Goal: Register for event/course

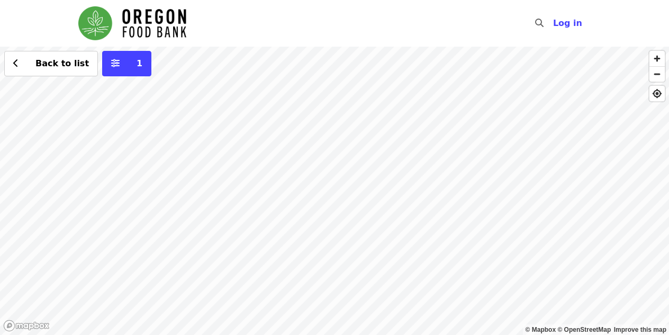
click at [271, 84] on div "Back to list 1" at bounding box center [334, 191] width 669 height 288
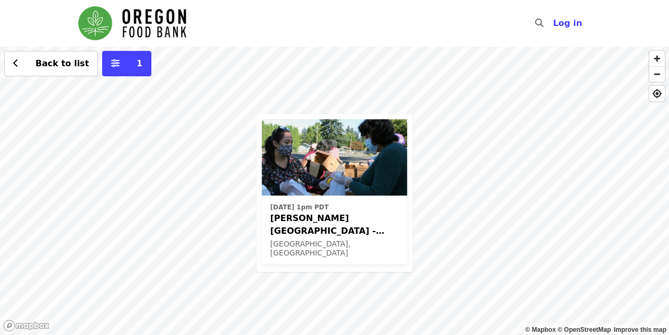
click at [298, 204] on time "[DATE] 1pm PDT" at bounding box center [300, 207] width 58 height 10
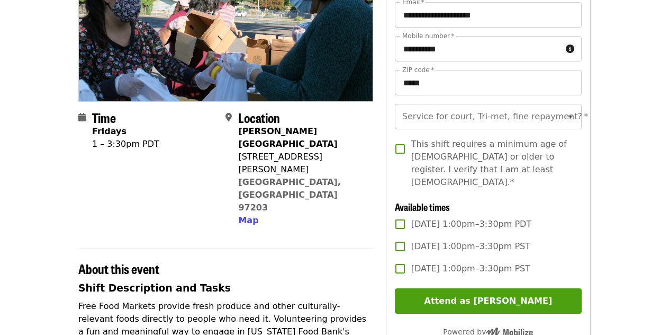
scroll to position [154, 0]
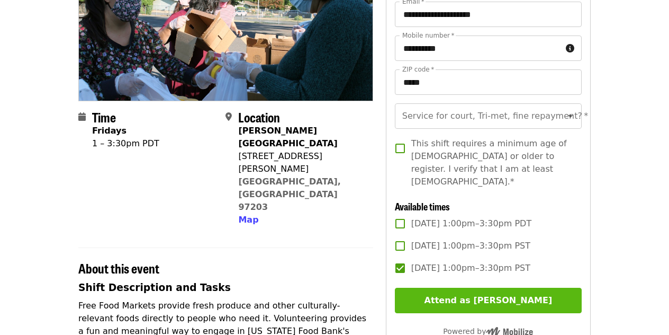
click at [453, 289] on button "Attend as [PERSON_NAME]" at bounding box center [488, 300] width 187 height 25
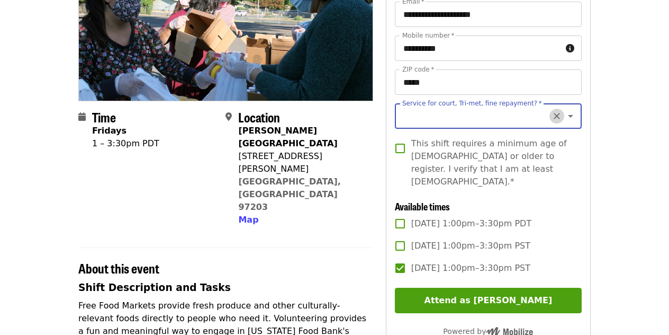
click at [556, 117] on icon "Clear" at bounding box center [557, 116] width 6 height 6
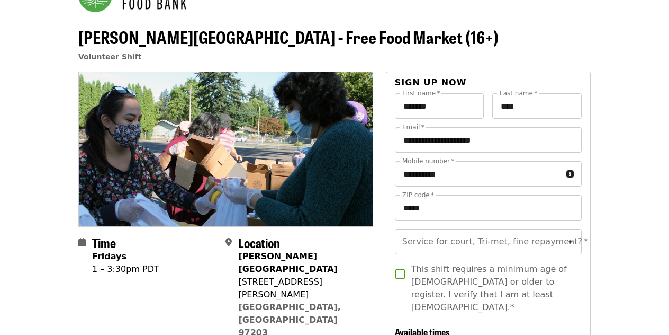
scroll to position [28, 0]
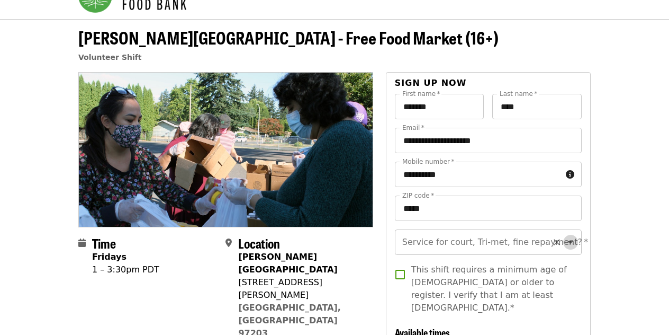
click at [571, 243] on icon "Open" at bounding box center [571, 242] width 13 height 13
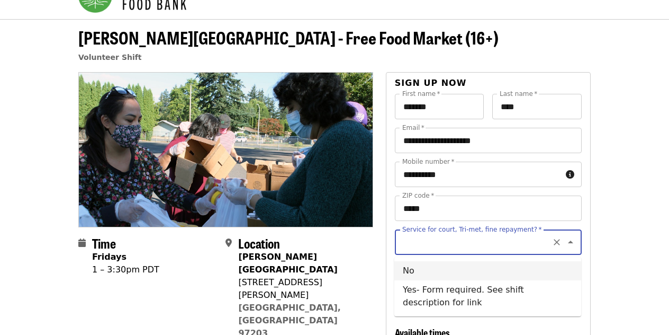
click at [414, 267] on li "No" at bounding box center [488, 270] width 187 height 19
type input "**"
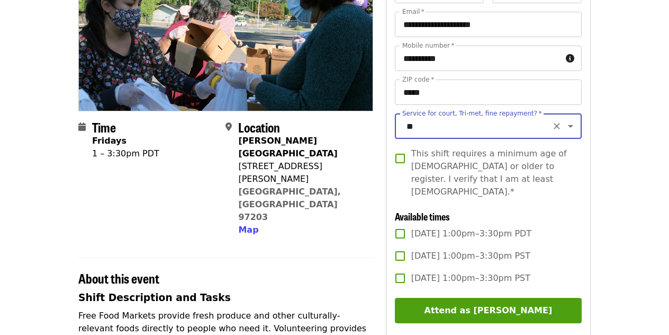
scroll to position [145, 0]
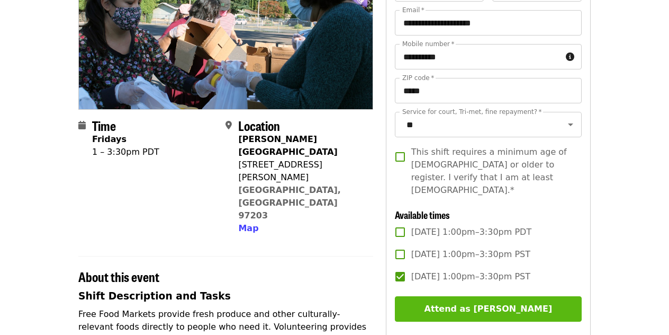
click at [472, 296] on button "Attend as Janeice" at bounding box center [488, 308] width 187 height 25
click at [460, 296] on button "Attend as Janeice" at bounding box center [488, 308] width 187 height 25
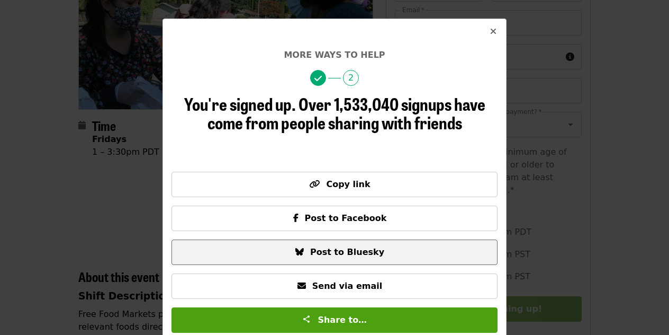
scroll to position [37, 0]
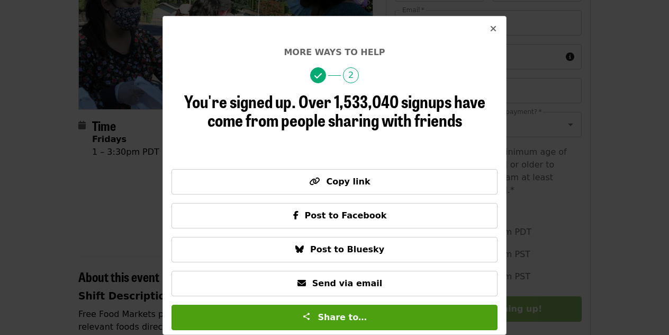
click at [496, 29] on icon "times icon" at bounding box center [493, 29] width 6 height 10
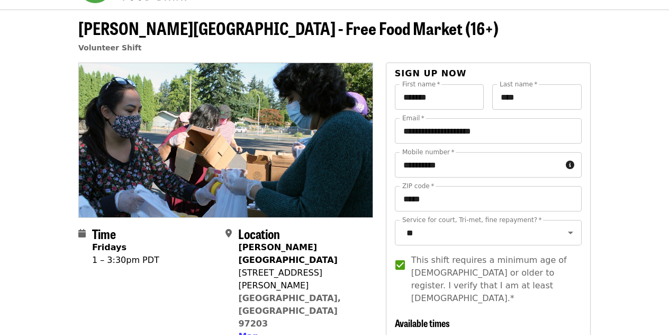
scroll to position [0, 0]
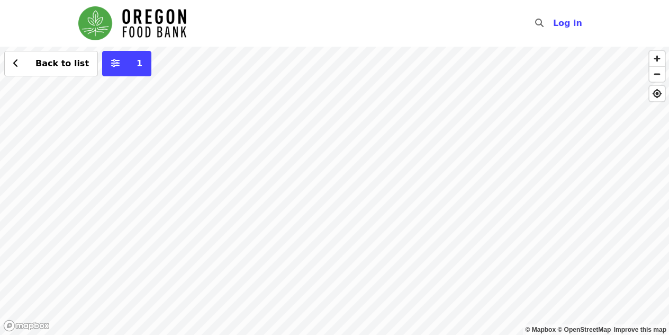
click at [275, 88] on div "Back to list 1" at bounding box center [334, 191] width 669 height 288
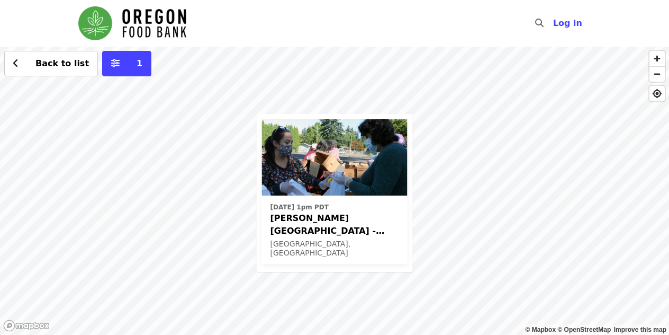
click at [271, 212] on span "[PERSON_NAME][GEOGRAPHIC_DATA] - Free Food Market (16+)" at bounding box center [335, 224] width 129 height 25
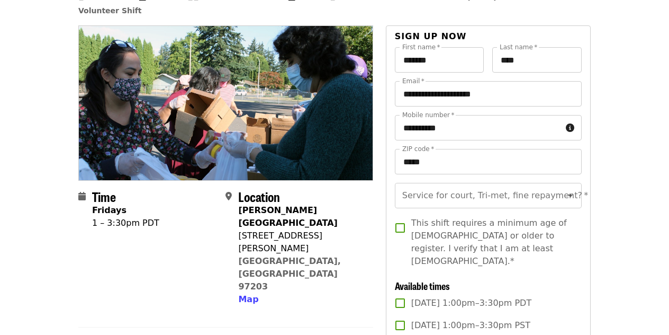
scroll to position [81, 0]
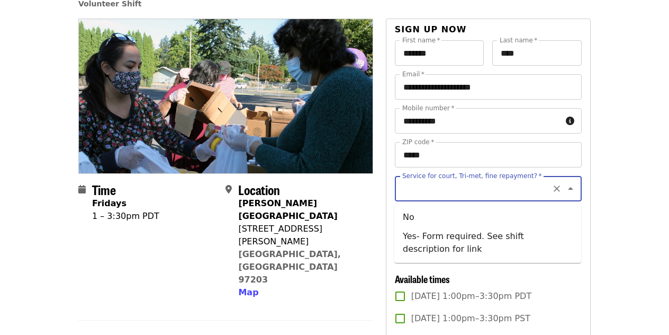
click at [433, 196] on input "Service for court, Tri-met, fine repayment?   *" at bounding box center [476, 188] width 144 height 20
click at [424, 218] on li "No" at bounding box center [488, 217] width 187 height 19
type input "**"
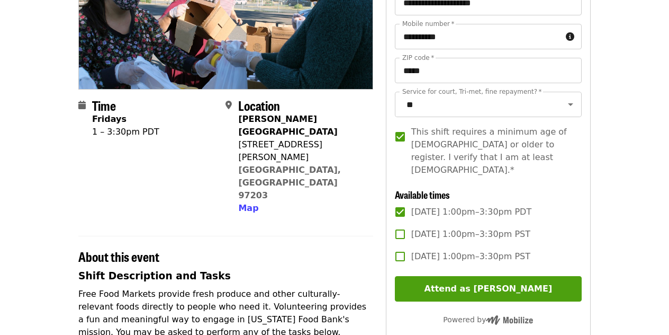
scroll to position [166, 0]
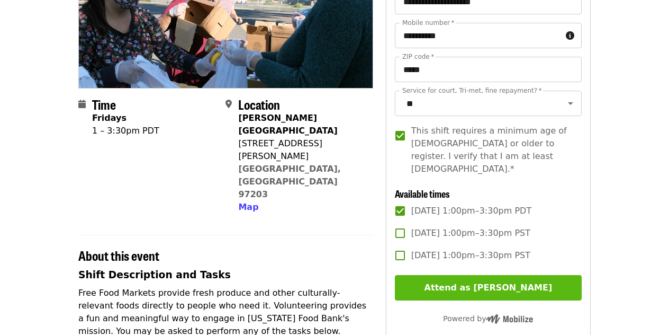
click at [462, 275] on button "Attend as Janeice" at bounding box center [488, 287] width 187 height 25
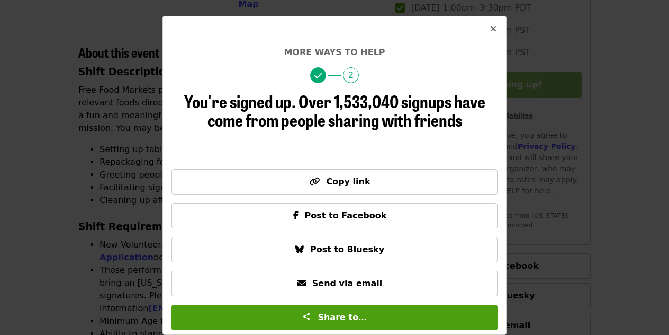
scroll to position [379, 0]
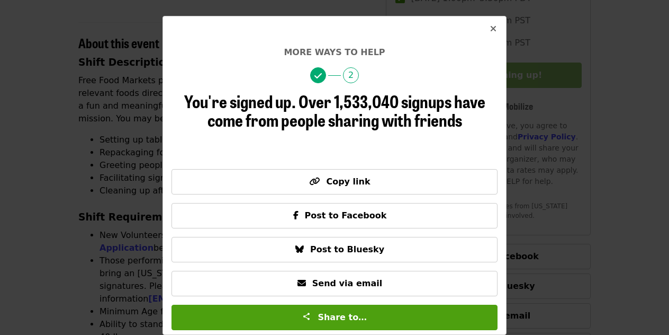
click at [492, 26] on icon "times icon" at bounding box center [493, 29] width 6 height 10
